Goal: Complete application form

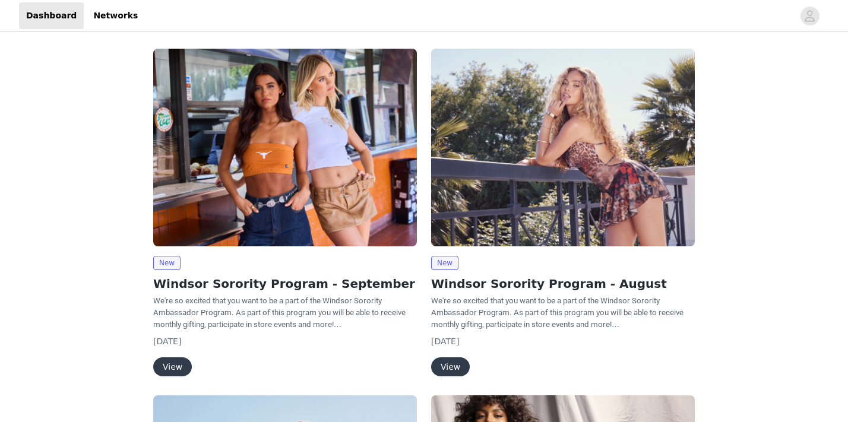
click at [178, 362] on button "View" at bounding box center [172, 366] width 39 height 19
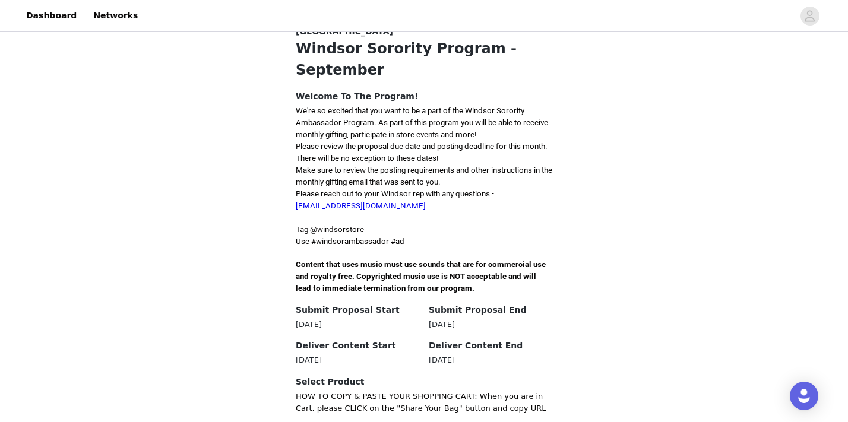
scroll to position [362, 0]
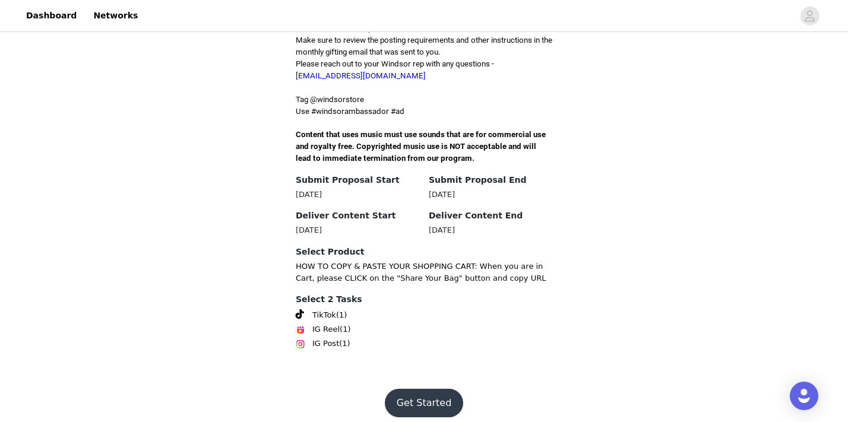
click at [412, 391] on button "Get Started" at bounding box center [424, 403] width 79 height 28
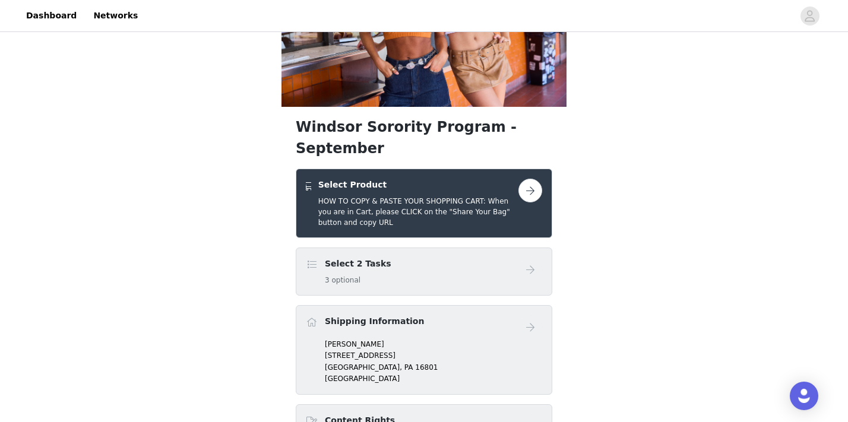
scroll to position [262, 0]
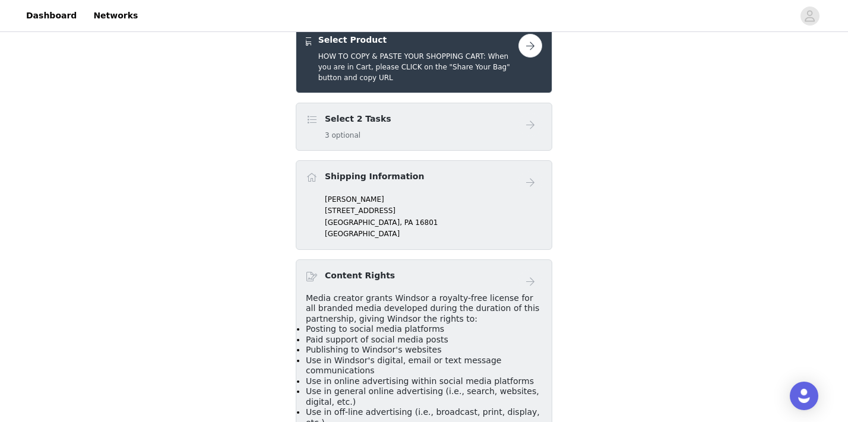
click at [339, 170] on h4 "Shipping Information" at bounding box center [374, 176] width 99 height 12
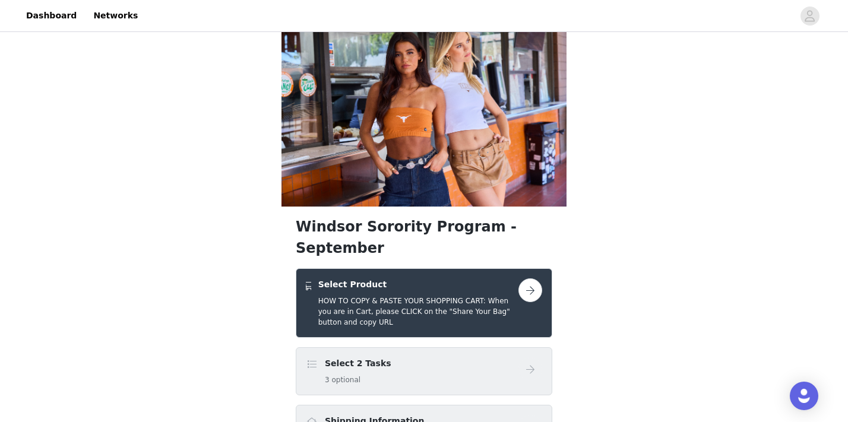
scroll to position [0, 0]
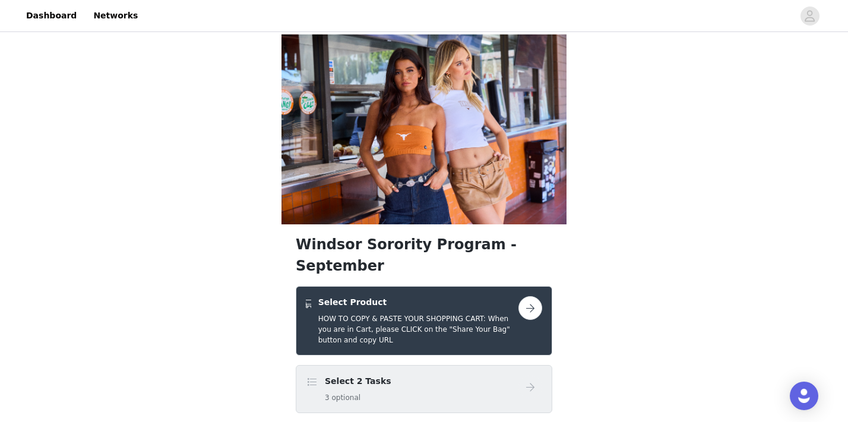
click at [536, 296] on button "button" at bounding box center [530, 308] width 24 height 24
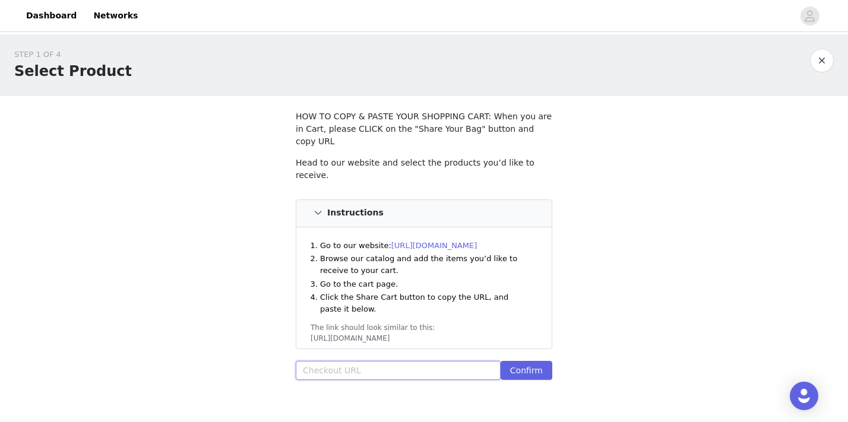
click at [330, 361] on input "text" at bounding box center [398, 370] width 205 height 19
paste input "https://www.windsorstore.com/cart/43374943371315:1,42732149080115:1,42878705827…"
type input "https://www.windsorstore.com/cart/43374943371315:1,42732149080115:1,42878705827…"
click at [518, 361] on button "Confirm" at bounding box center [526, 370] width 52 height 19
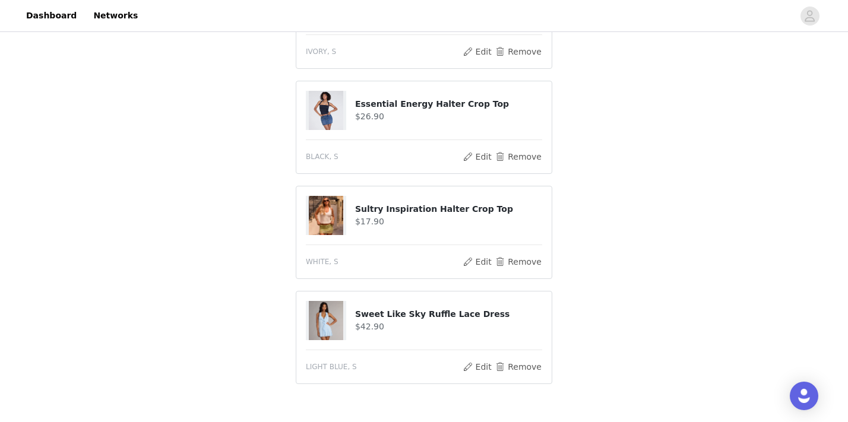
scroll to position [767, 0]
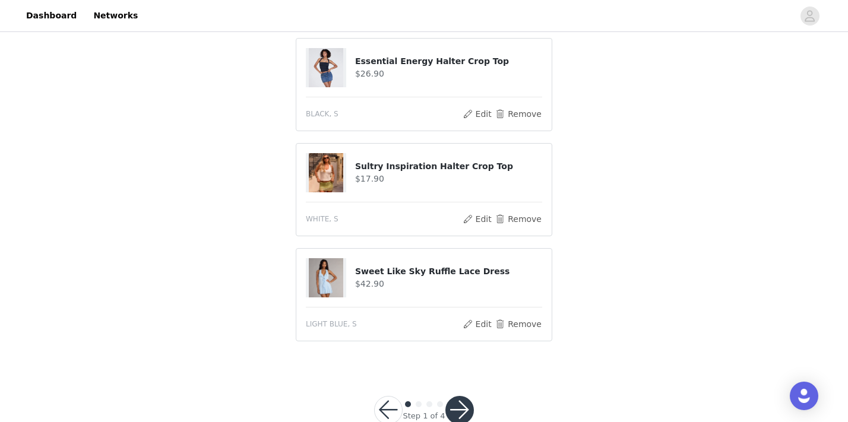
click at [463, 396] on button "button" at bounding box center [459, 410] width 28 height 28
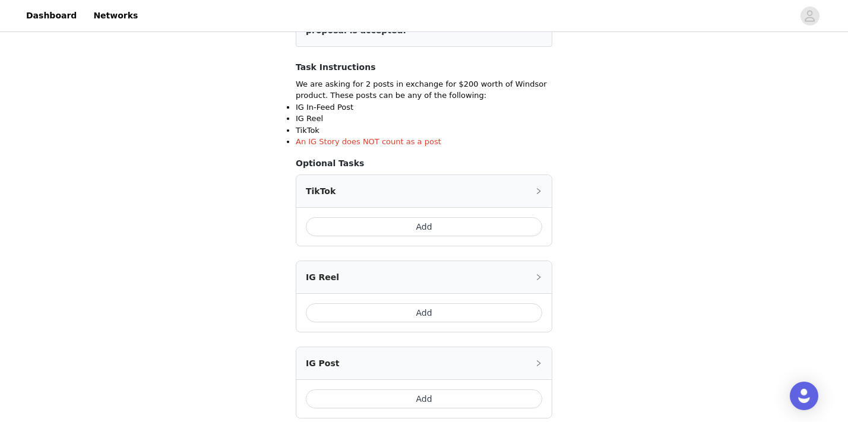
scroll to position [295, 0]
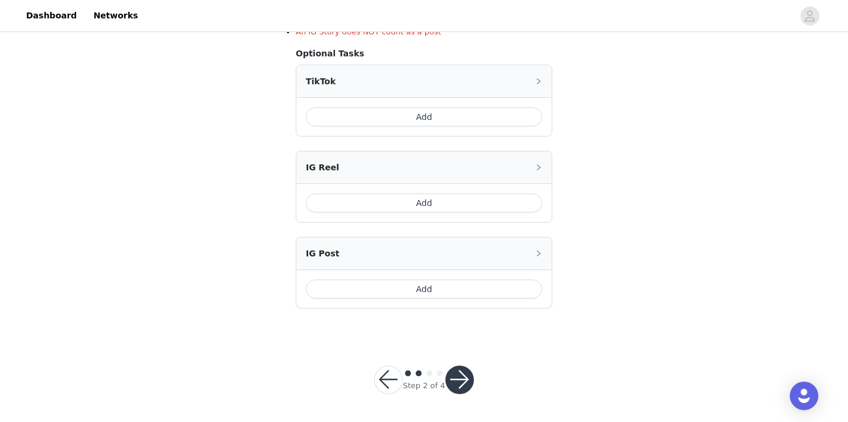
click at [459, 378] on button "button" at bounding box center [459, 380] width 28 height 28
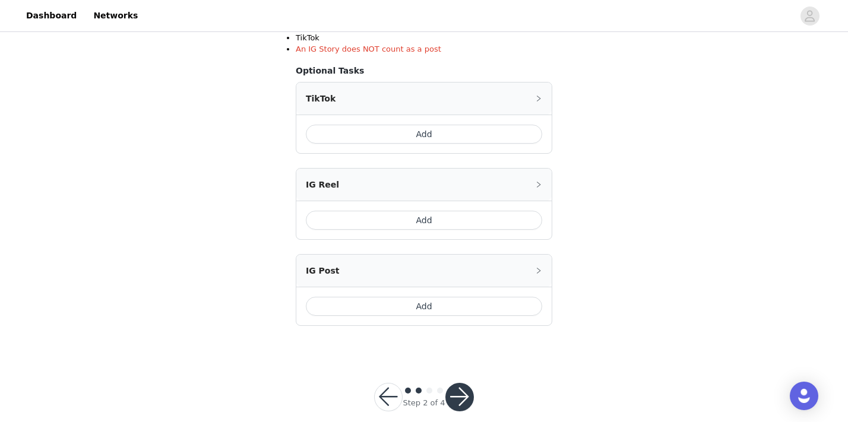
scroll to position [279, 0]
click at [433, 131] on button "Add" at bounding box center [424, 132] width 236 height 19
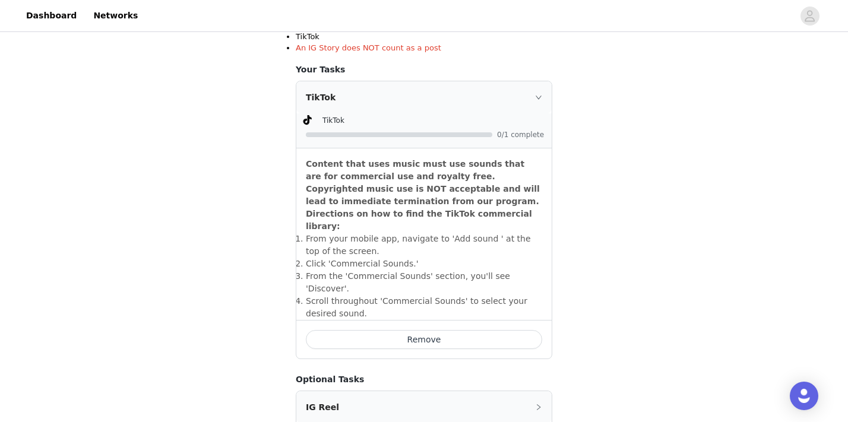
scroll to position [351, 0]
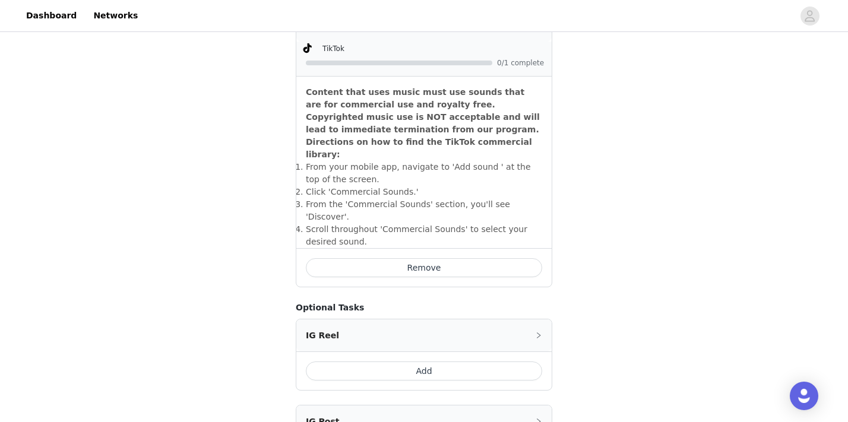
click at [430, 252] on div "Remove" at bounding box center [423, 267] width 255 height 39
click at [430, 258] on button "Remove" at bounding box center [424, 267] width 236 height 19
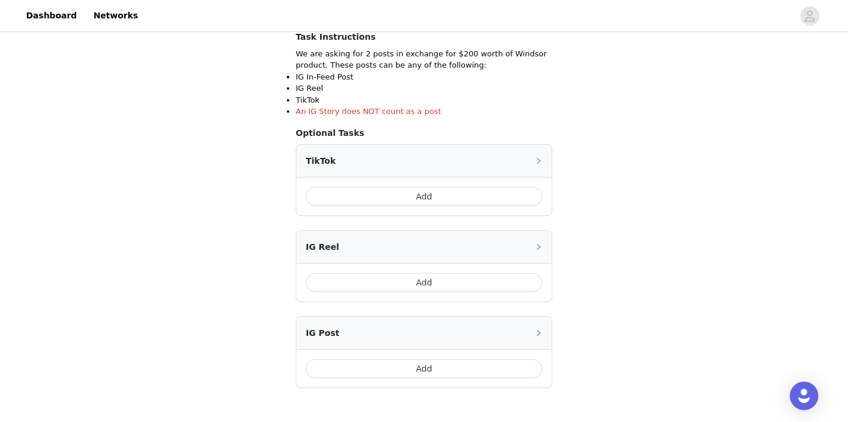
scroll to position [295, 0]
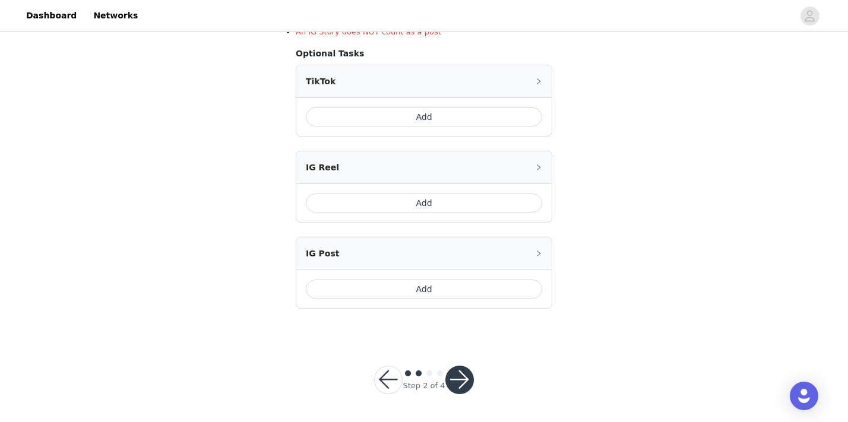
click at [457, 376] on button "button" at bounding box center [459, 380] width 28 height 28
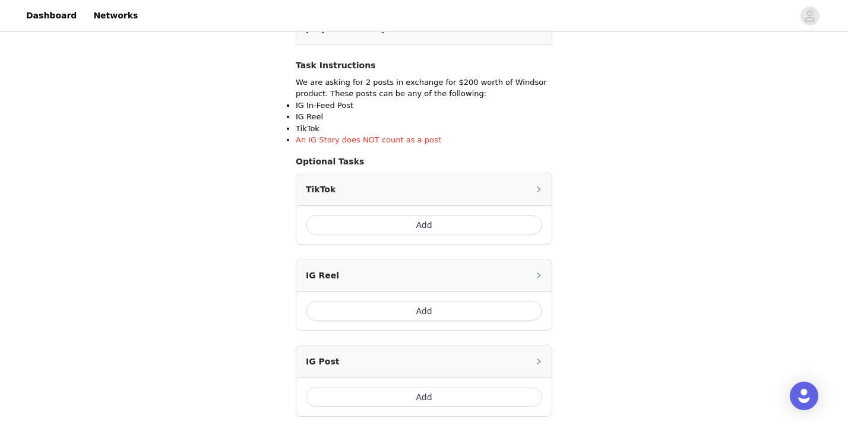
scroll to position [178, 0]
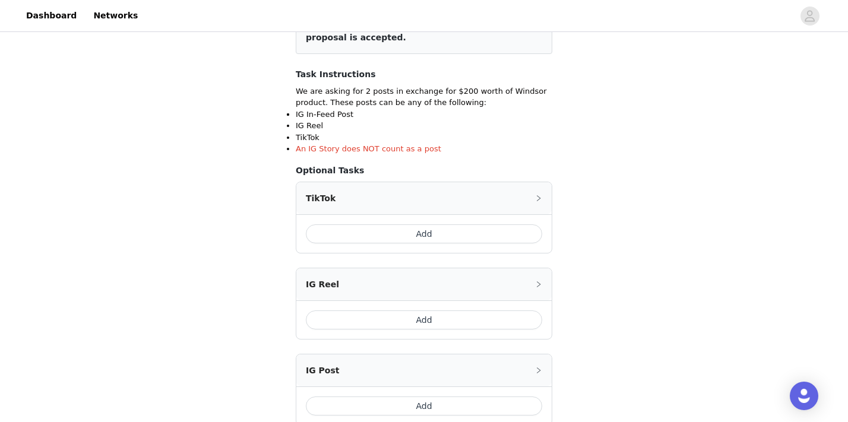
click at [452, 233] on button "Add" at bounding box center [424, 233] width 236 height 19
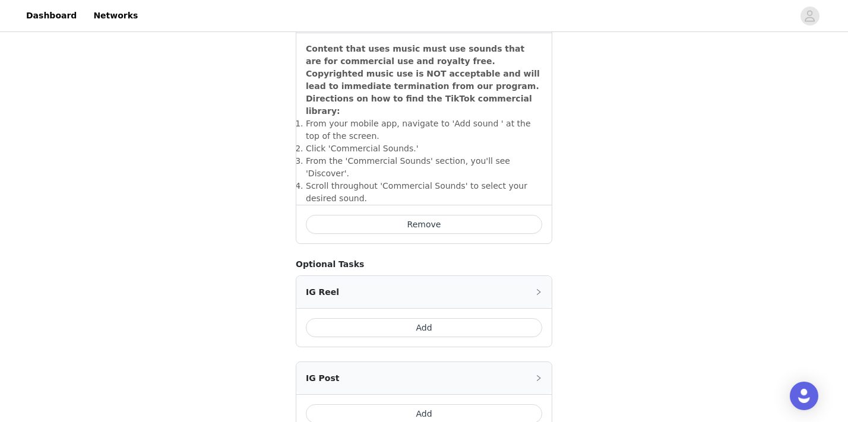
scroll to position [490, 0]
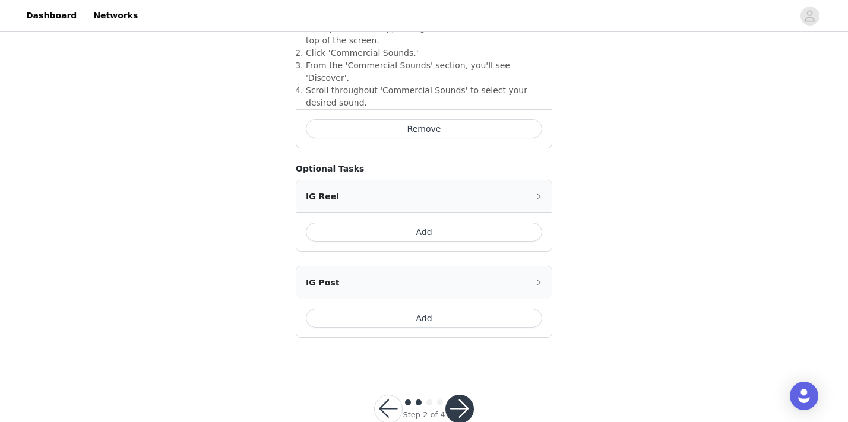
click at [411, 309] on button "Add" at bounding box center [424, 318] width 236 height 19
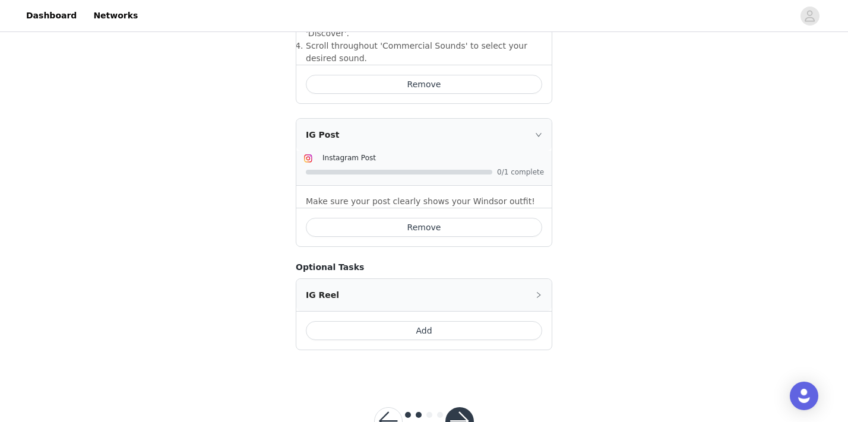
scroll to position [551, 0]
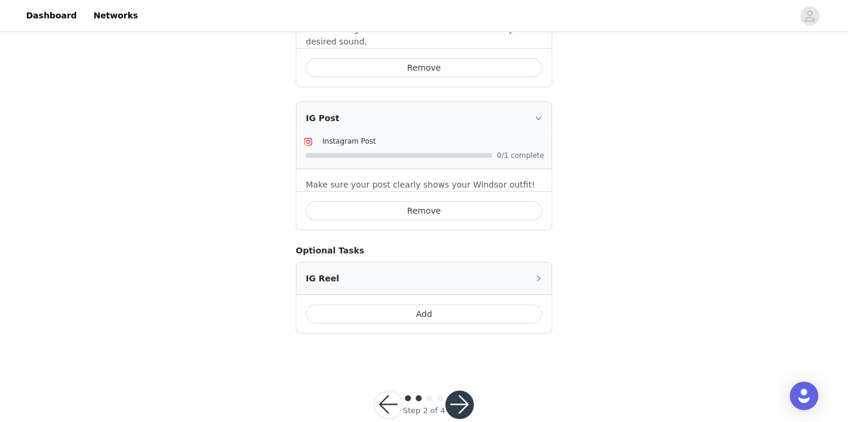
click at [458, 391] on button "button" at bounding box center [459, 405] width 28 height 28
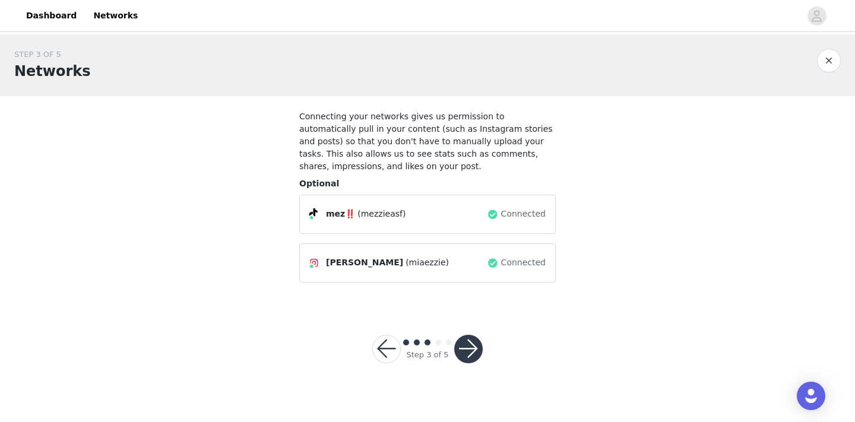
click at [468, 353] on button "button" at bounding box center [468, 349] width 28 height 28
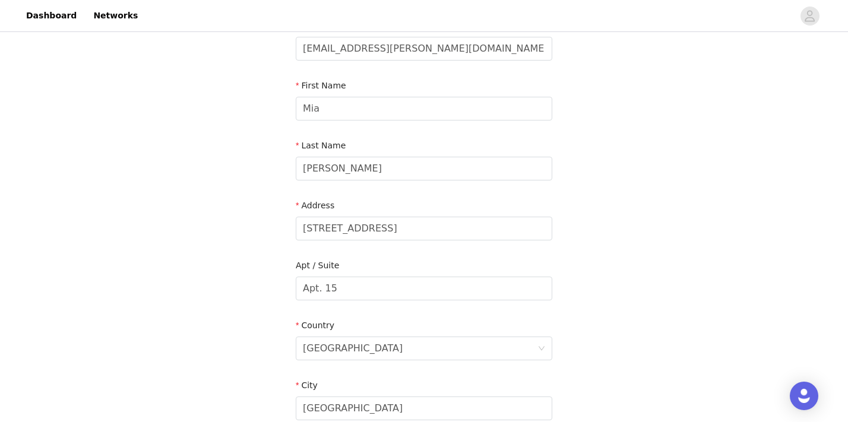
scroll to position [91, 0]
click at [460, 233] on input "121 W Fairmount Ave" at bounding box center [424, 228] width 256 height 24
type input "1"
type input "254 E Beaver Ave"
click at [576, 249] on div "STEP 4 OF 5 Shipping Information Email mia.ezzie@gmail.com First Name Mia Last …" at bounding box center [424, 288] width 848 height 690
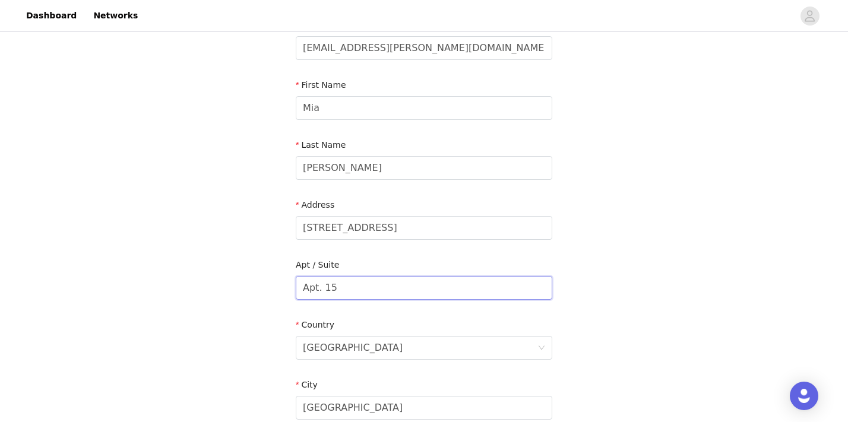
click at [411, 281] on input "Apt. 15" at bounding box center [424, 288] width 256 height 24
click at [381, 289] on input "Apt. 15" at bounding box center [424, 288] width 256 height 24
type input "Apt. 407"
click at [614, 318] on div "STEP 4 OF 5 Shipping Information Email mia.ezzie@gmail.com First Name Mia Last …" at bounding box center [424, 288] width 848 height 690
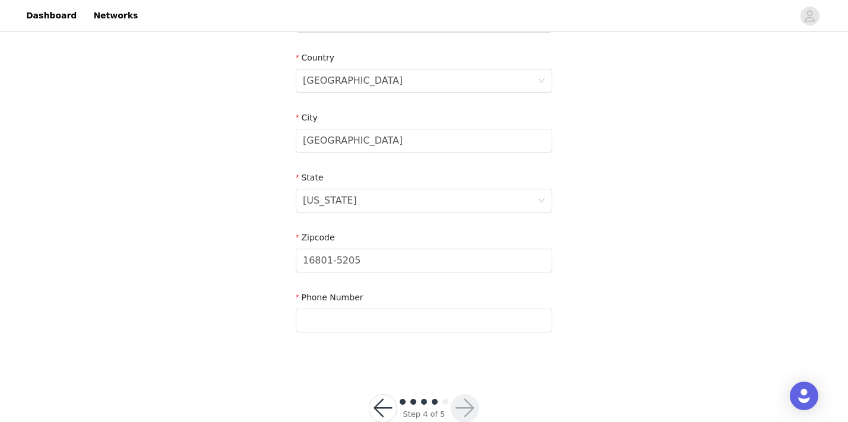
scroll to position [387, 0]
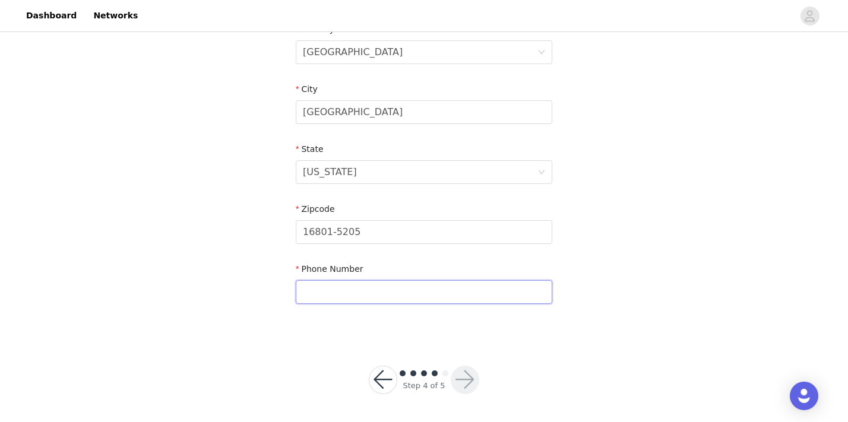
click at [338, 290] on input "text" at bounding box center [424, 292] width 256 height 24
type input "6145950378"
click at [528, 310] on section "Email mia.ezzie@gmail.com First Name Mia Last Name Ezzie Address 254 E Beaver A…" at bounding box center [423, 23] width 285 height 628
click at [469, 379] on button "button" at bounding box center [465, 380] width 28 height 28
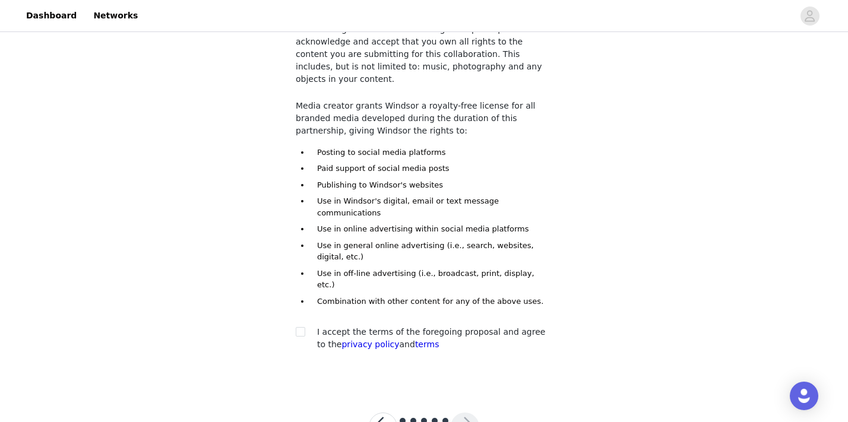
scroll to position [99, 0]
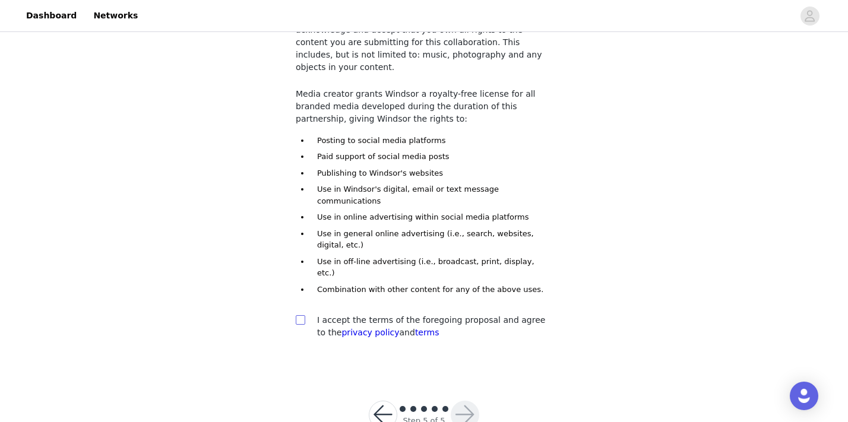
click at [299, 315] on span at bounding box center [300, 319] width 9 height 9
click at [299, 315] on input "checkbox" at bounding box center [300, 319] width 8 height 8
checkbox input "true"
click at [458, 401] on button "button" at bounding box center [465, 415] width 28 height 28
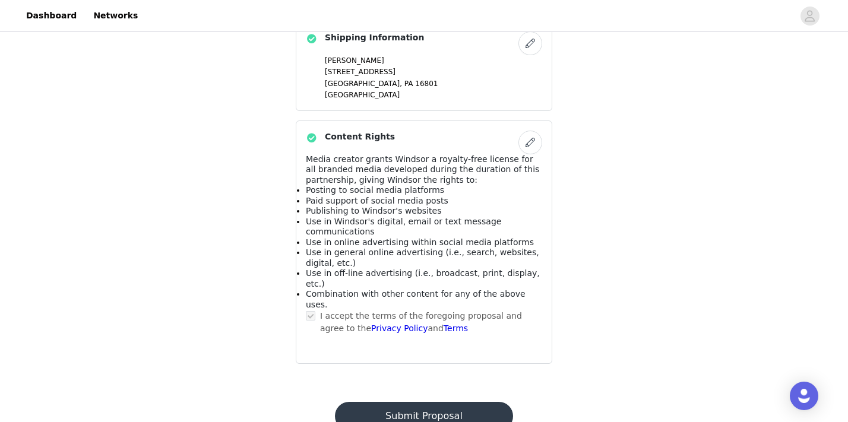
click at [433, 402] on button "Submit Proposal" at bounding box center [424, 416] width 178 height 28
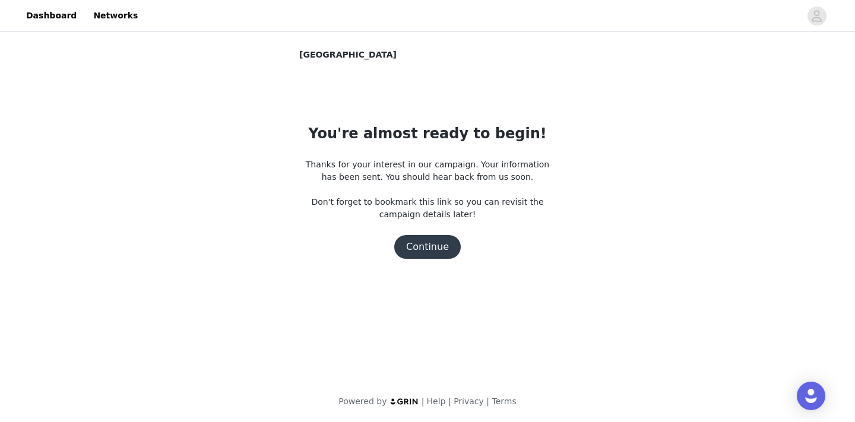
click at [431, 251] on button "Continue" at bounding box center [427, 247] width 66 height 24
